Goal: Task Accomplishment & Management: Complete application form

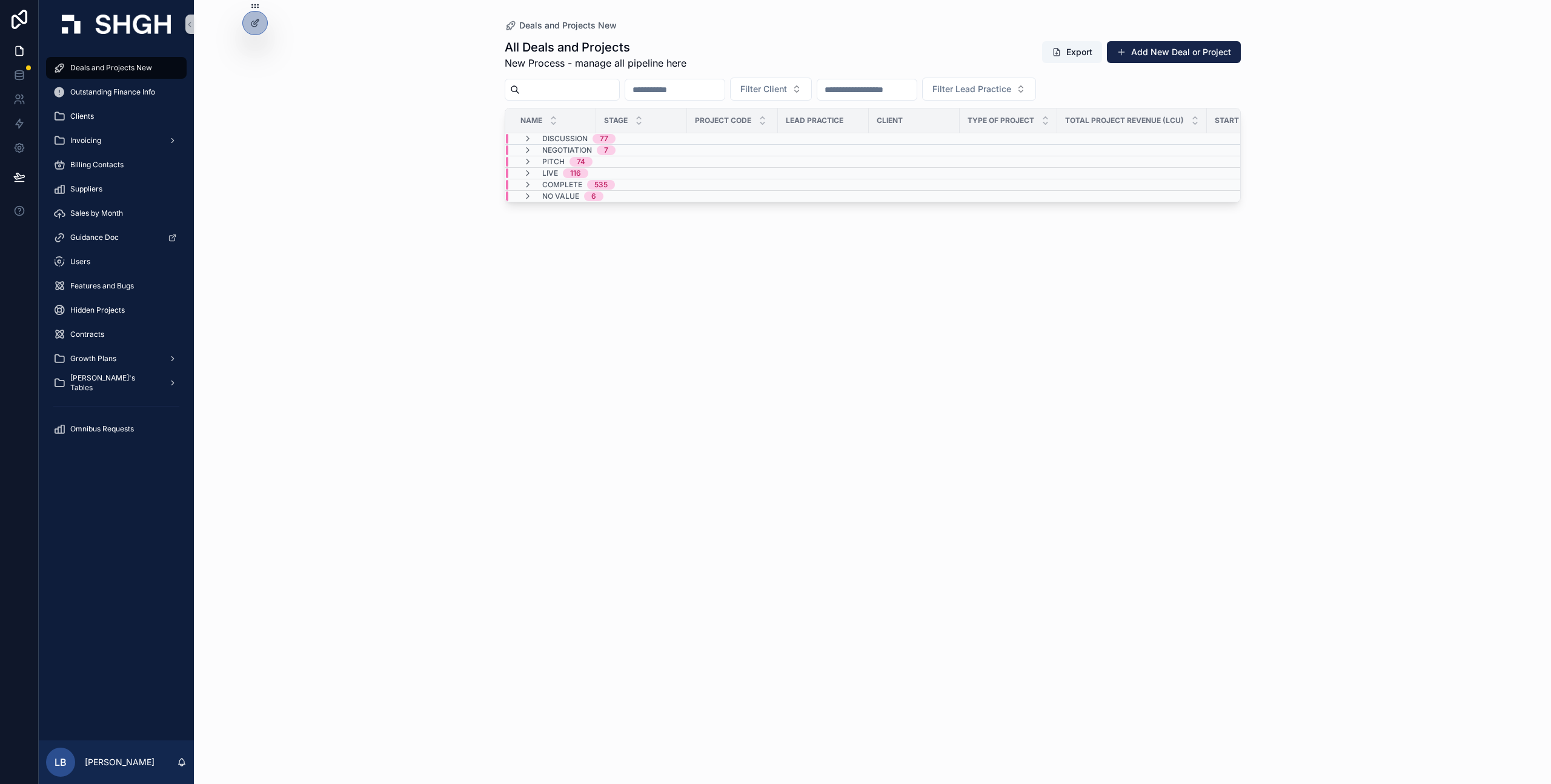
click at [115, 76] on div "Deals and Projects New" at bounding box center [116, 68] width 126 height 19
click at [558, 170] on div "Live 116" at bounding box center [565, 173] width 46 height 10
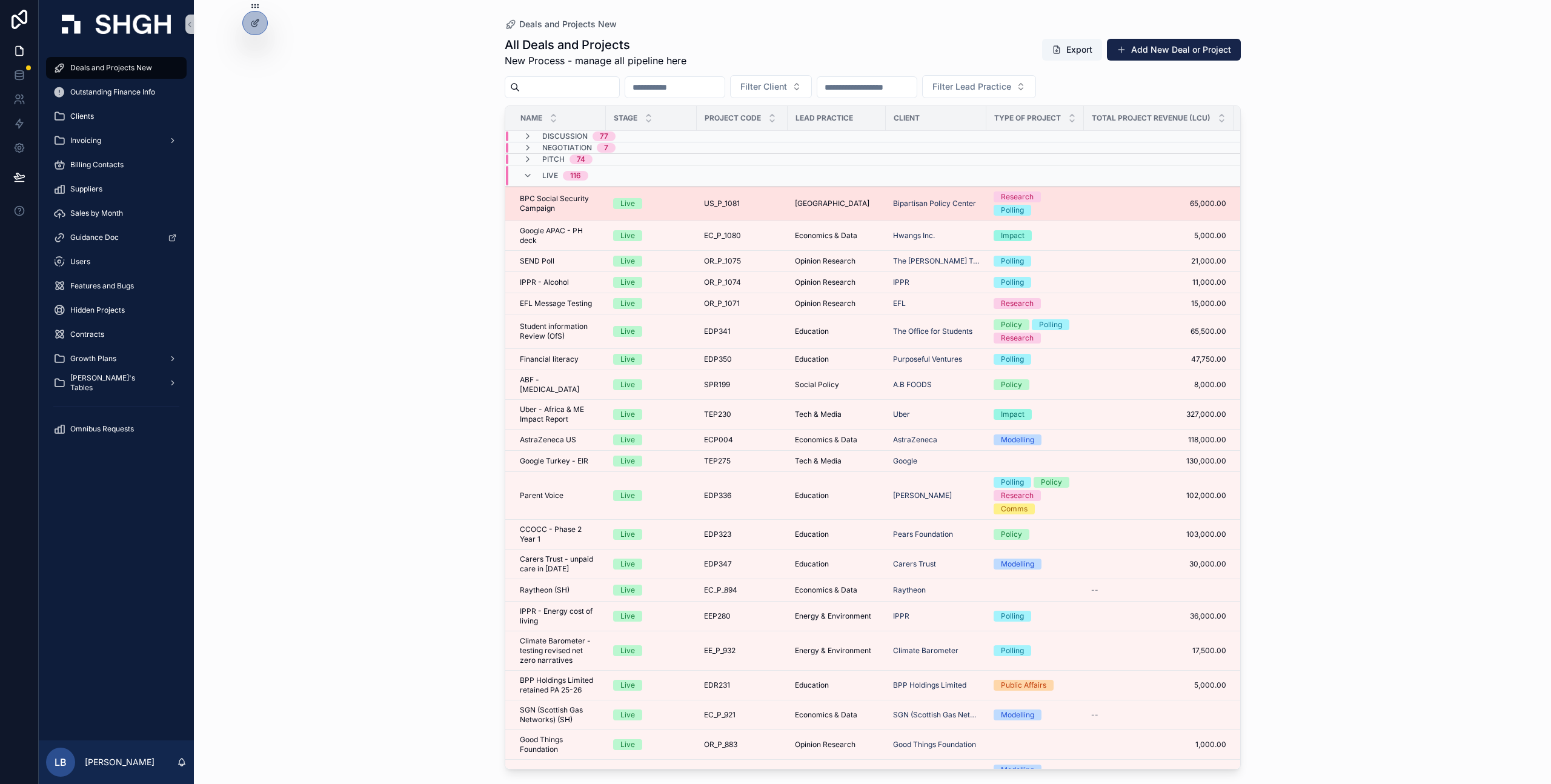
click at [579, 208] on span "BPC Social Security Campaign" at bounding box center [559, 203] width 79 height 19
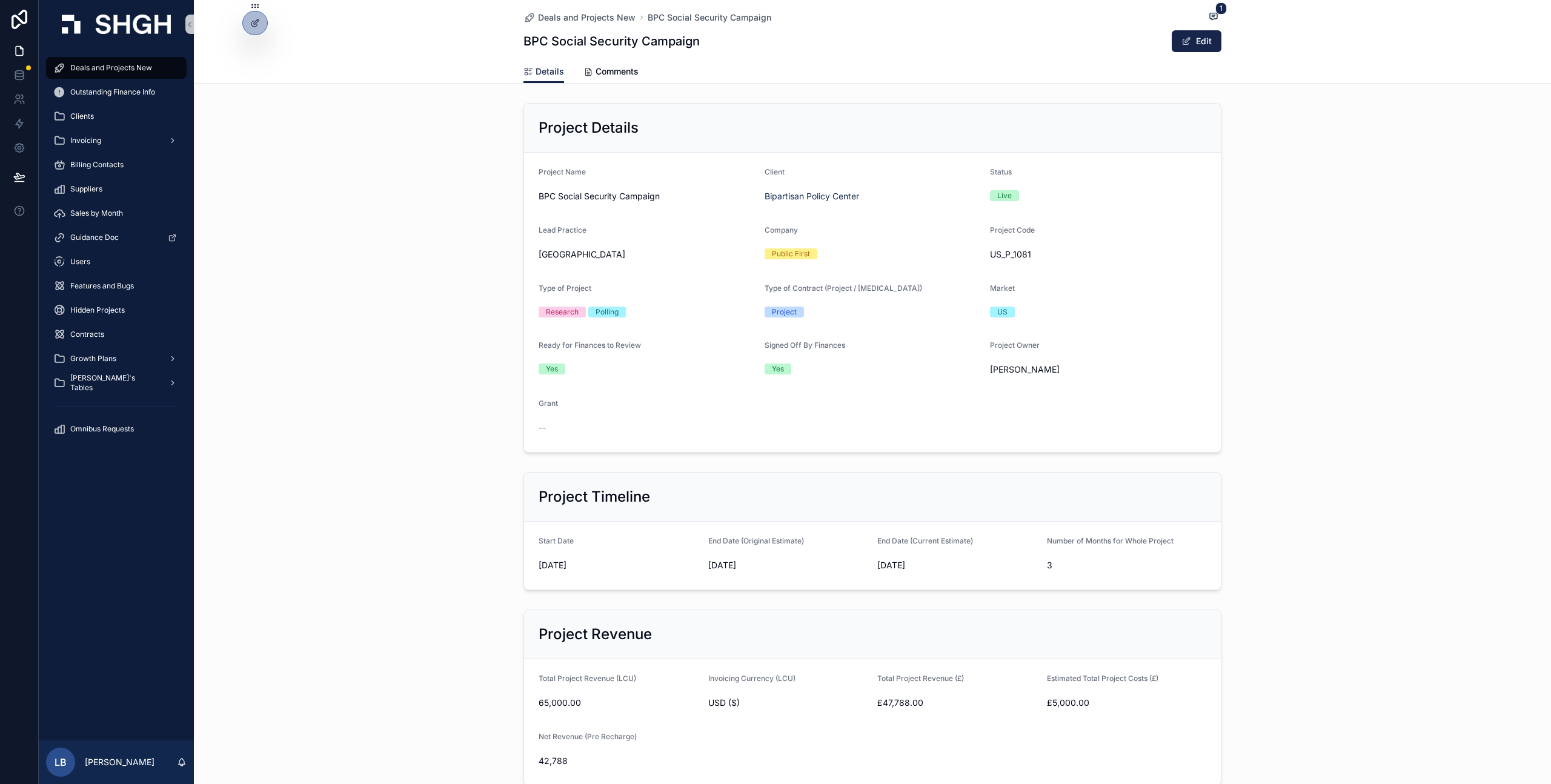
click at [1012, 188] on div "Live" at bounding box center [1098, 195] width 216 height 18
click at [1003, 199] on div "Live" at bounding box center [1004, 196] width 14 height 11
click at [1009, 246] on div "US_P_1081" at bounding box center [1098, 254] width 216 height 19
click at [1205, 33] on button "Edit" at bounding box center [1196, 41] width 50 height 22
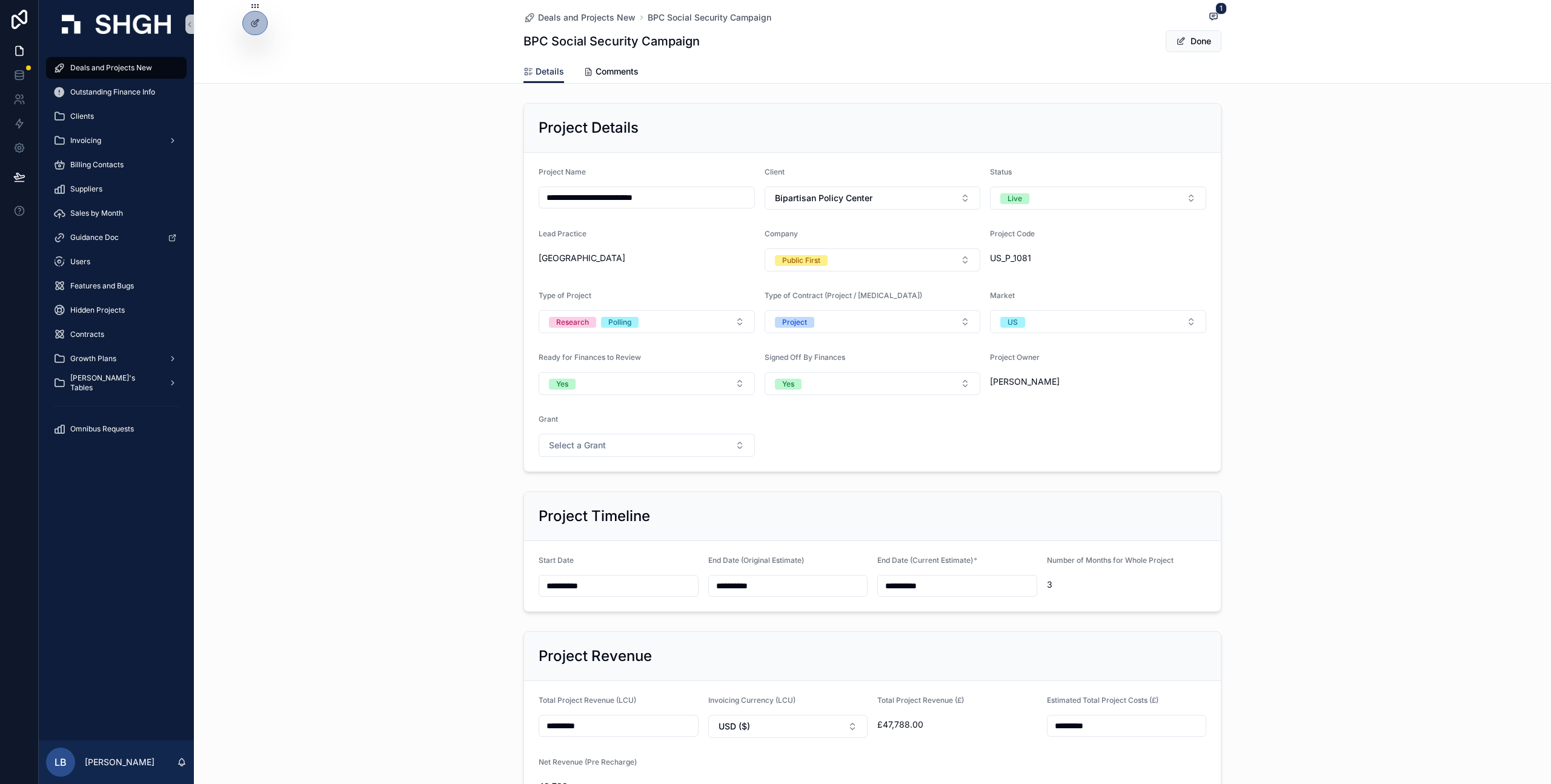
click at [554, 260] on span "[GEOGRAPHIC_DATA]" at bounding box center [581, 258] width 87 height 12
click at [740, 449] on button "Select a Grant" at bounding box center [646, 445] width 216 height 23
click at [743, 445] on button "Select a Grant" at bounding box center [646, 445] width 216 height 23
click at [765, 449] on form "**********" at bounding box center [872, 312] width 696 height 318
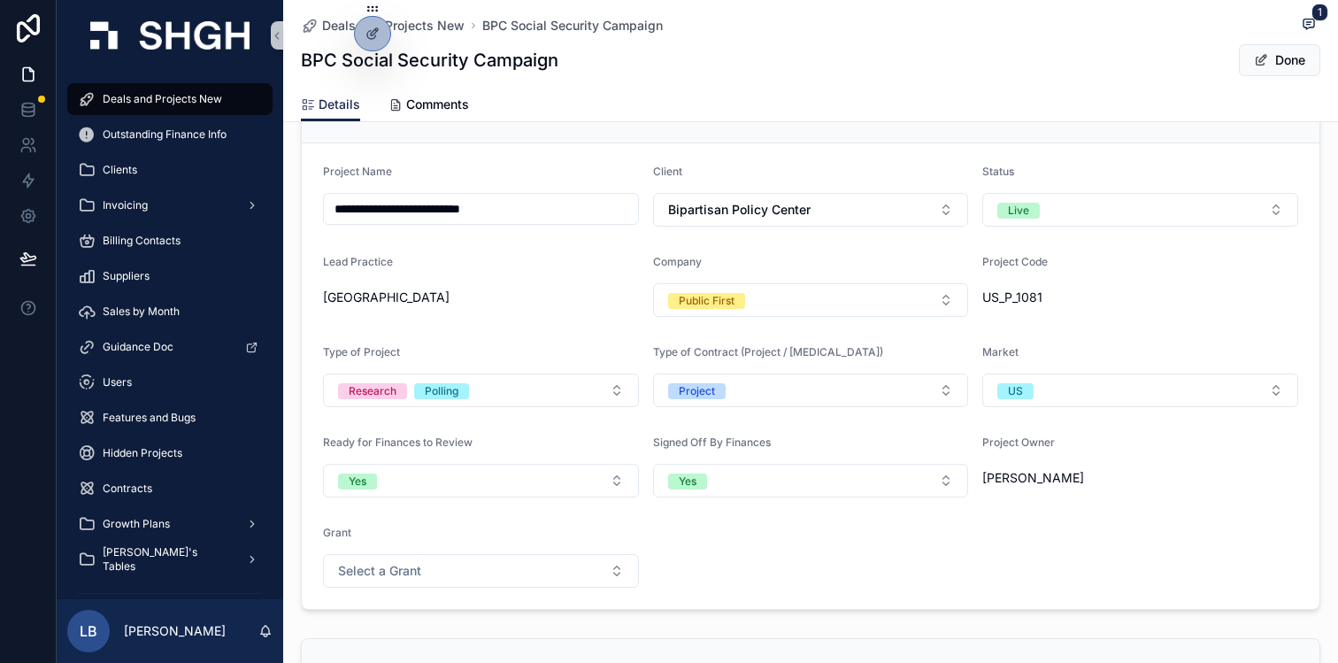
scroll to position [162, 0]
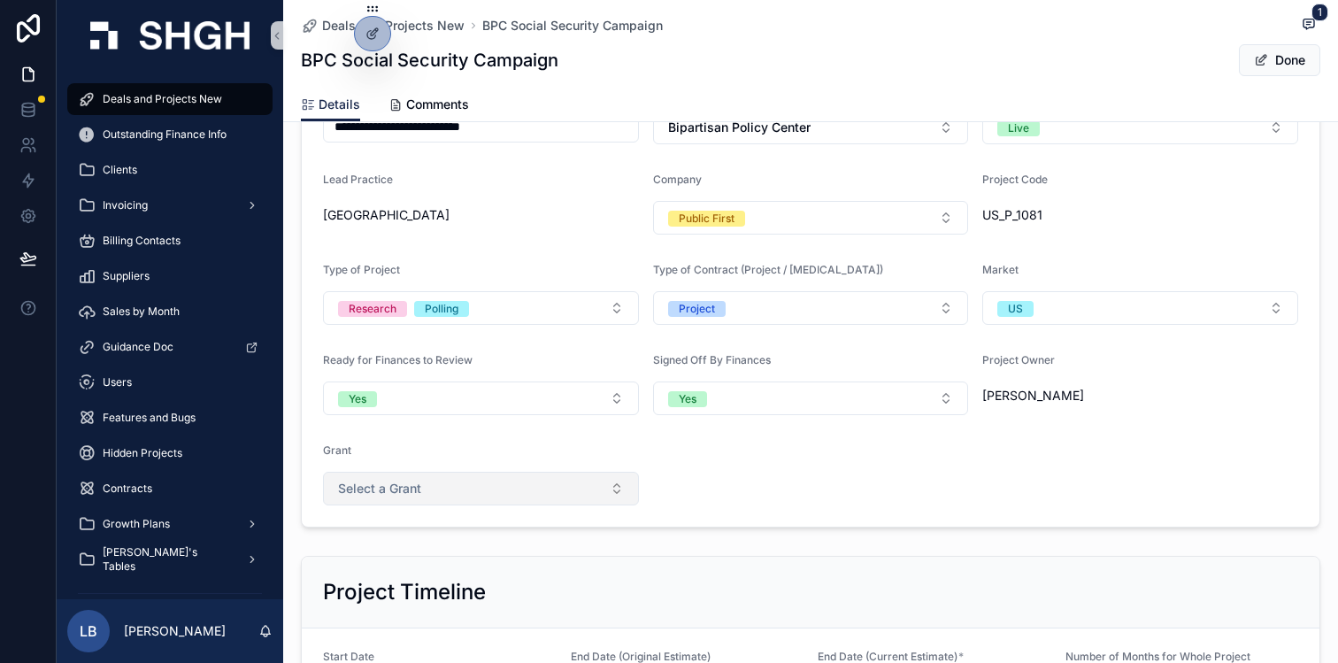
click at [494, 486] on button "Select a Grant" at bounding box center [481, 489] width 316 height 34
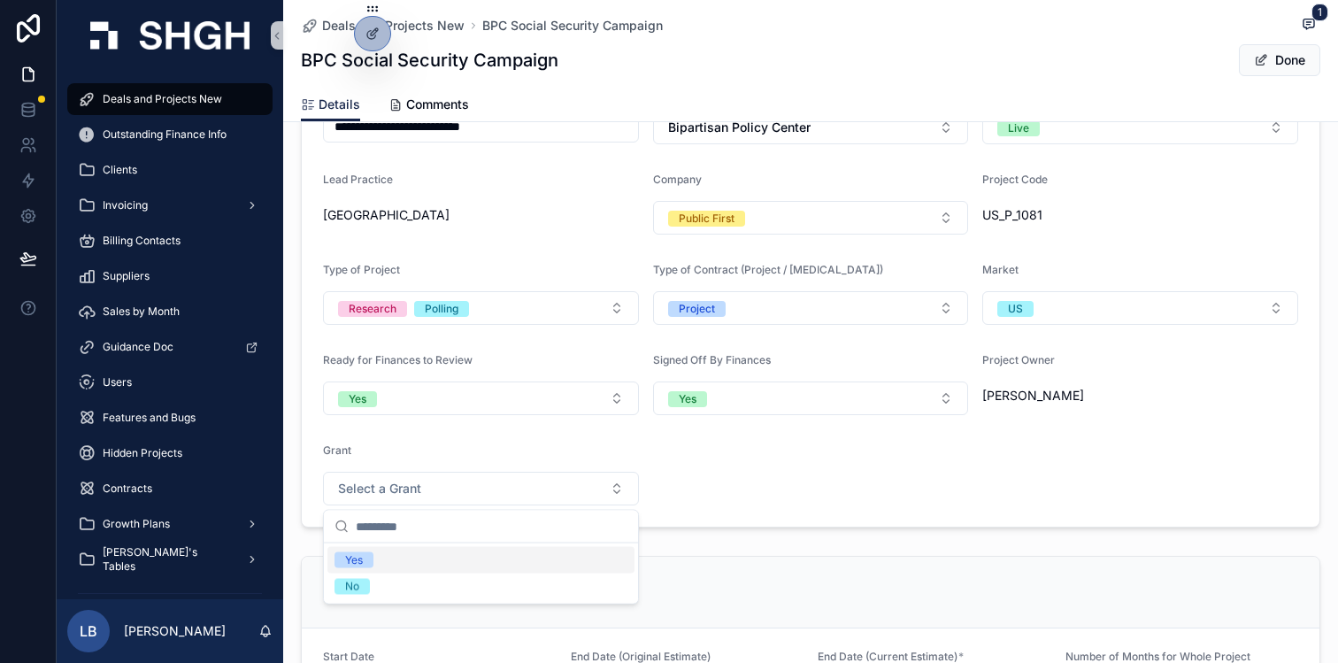
click at [700, 488] on form "**********" at bounding box center [810, 293] width 1017 height 465
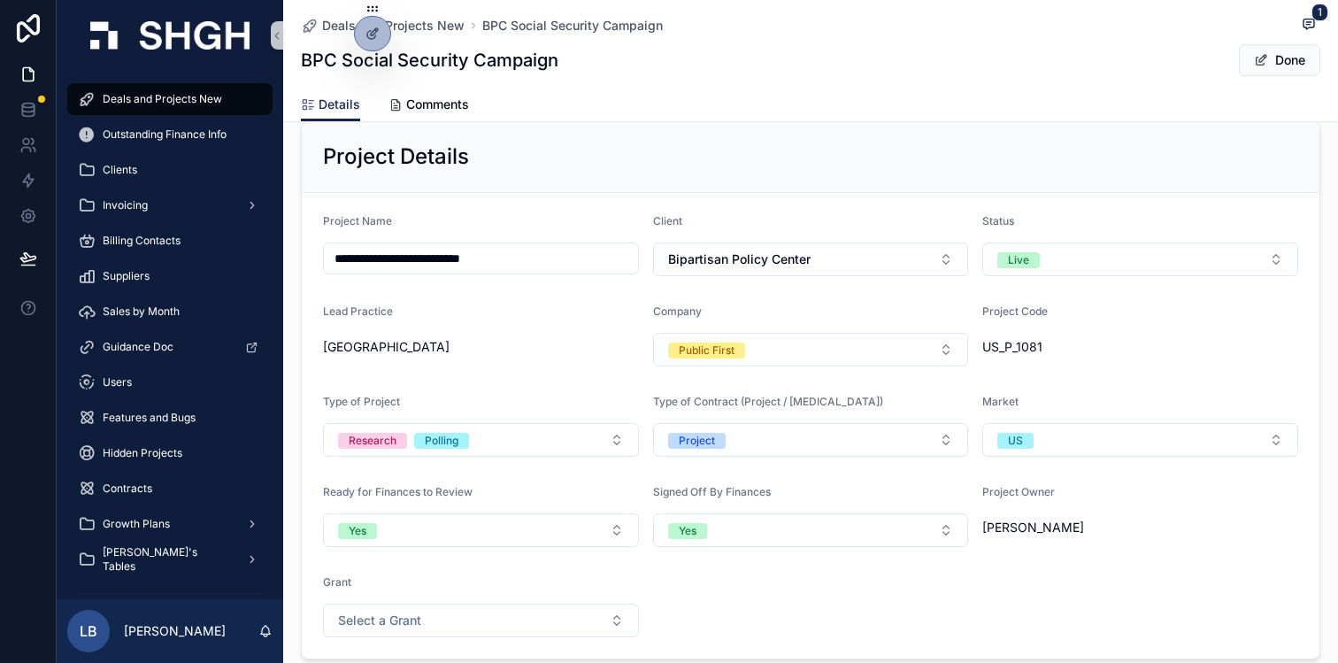
scroll to position [0, 0]
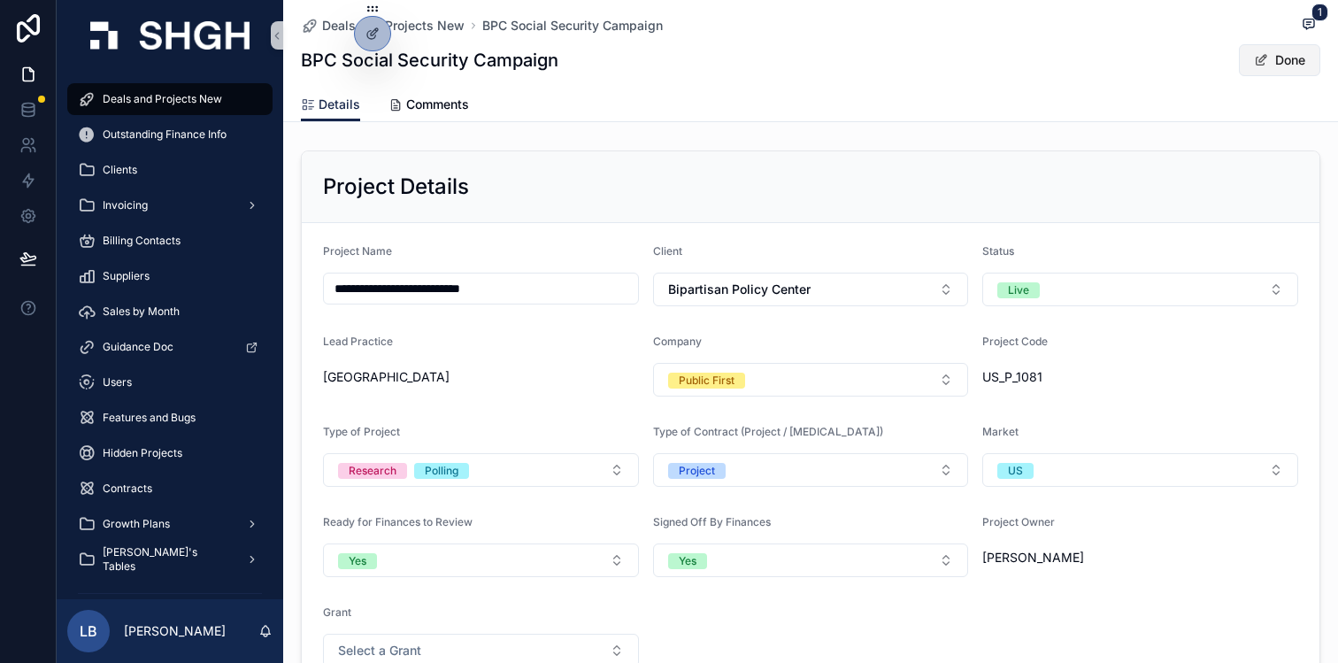
click at [1280, 65] on button "Done" at bounding box center [1278, 60] width 81 height 32
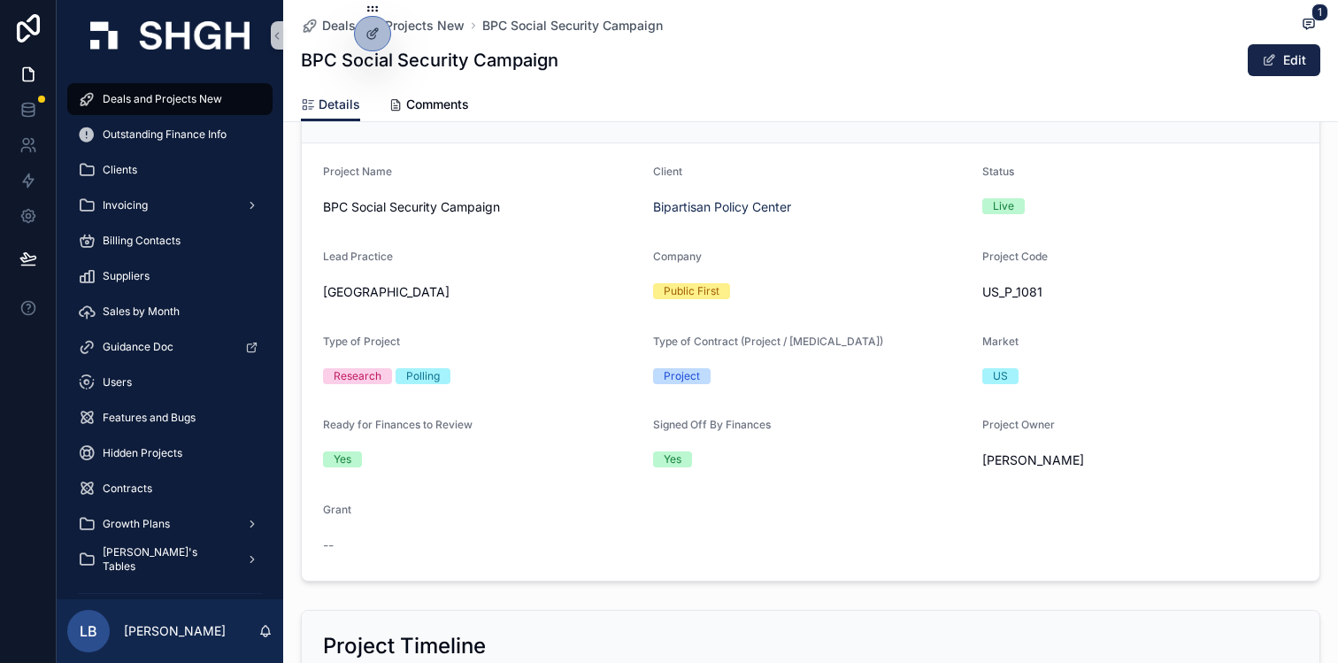
scroll to position [79, 0]
